Goal: Complete application form

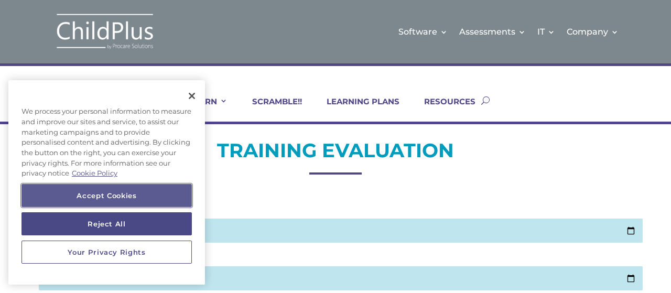
click at [131, 189] on button "Accept Cookies" at bounding box center [107, 195] width 170 height 23
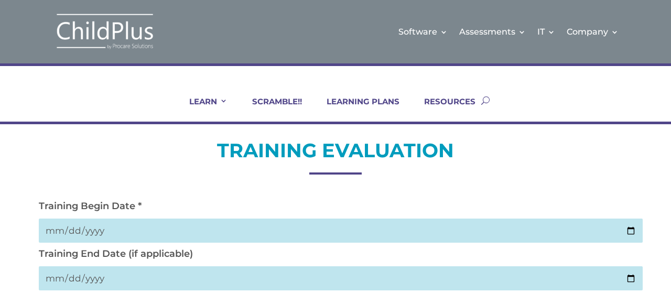
click at [122, 226] on input "date" at bounding box center [341, 231] width 604 height 24
click at [69, 230] on input "0003-08-11" at bounding box center [341, 231] width 604 height 24
click at [63, 232] on input "0003-08-11" at bounding box center [341, 231] width 604 height 24
type input "[DATE]"
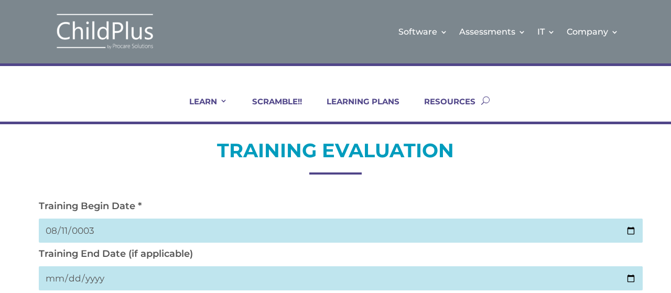
scroll to position [180, 0]
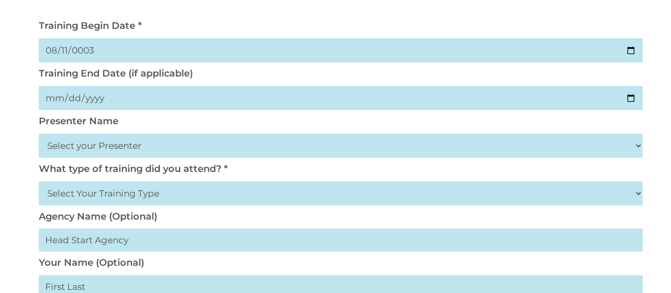
click at [105, 144] on select "Select your Presenter [PERSON_NAME] [PERSON_NAME] [PERSON_NAME] [PERSON_NAME] […" at bounding box center [341, 146] width 604 height 24
select select "[PERSON_NAME]"
click at [39, 134] on select "Select your Presenter [PERSON_NAME] [PERSON_NAME] [PERSON_NAME] [PERSON_NAME] […" at bounding box center [341, 146] width 604 height 24
click at [113, 199] on select "Select Your Training Type On-site (at your agency) Virtual Visit Live Group Web…" at bounding box center [341, 193] width 604 height 24
select select "Virtual Visit"
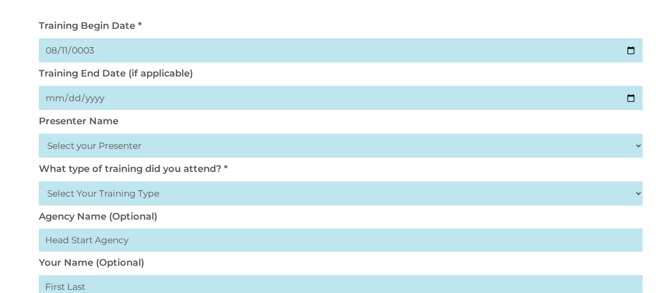
click at [39, 182] on select "Select Your Training Type On-site (at your agency) Virtual Visit Live Group Web…" at bounding box center [341, 193] width 604 height 24
click at [101, 247] on input "text" at bounding box center [341, 240] width 604 height 23
type input "Tableland"
